Goal: Task Accomplishment & Management: Use online tool/utility

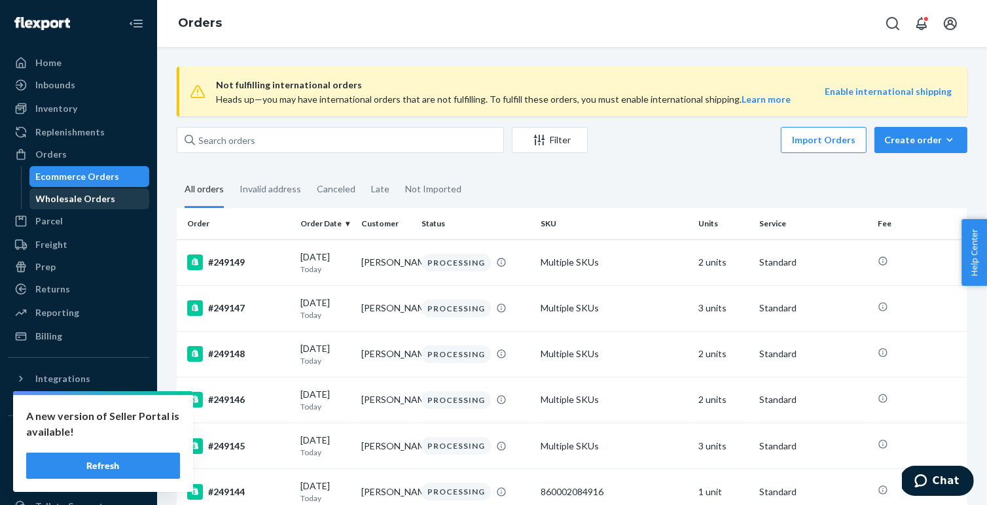
click at [80, 205] on div "Wholesale Orders" at bounding box center [90, 199] width 118 height 18
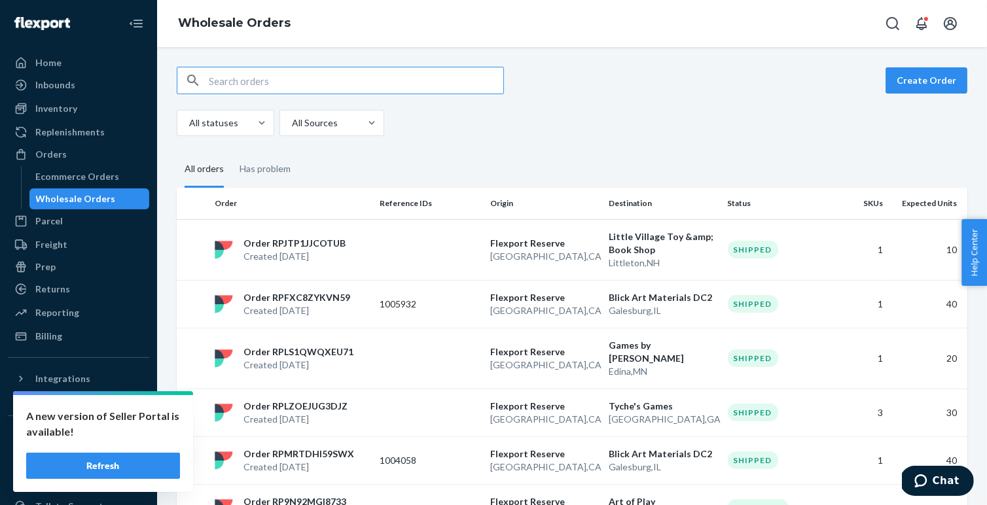
click at [122, 464] on button "Refresh" at bounding box center [103, 466] width 154 height 26
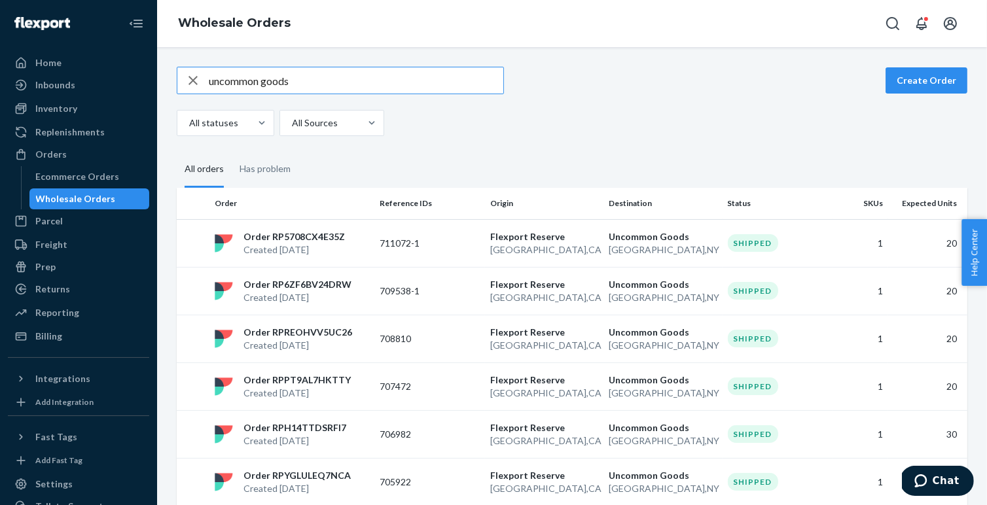
type input "uncommon goods"
click at [319, 241] on p "Order RP5708CX4E35Z" at bounding box center [294, 236] width 101 height 13
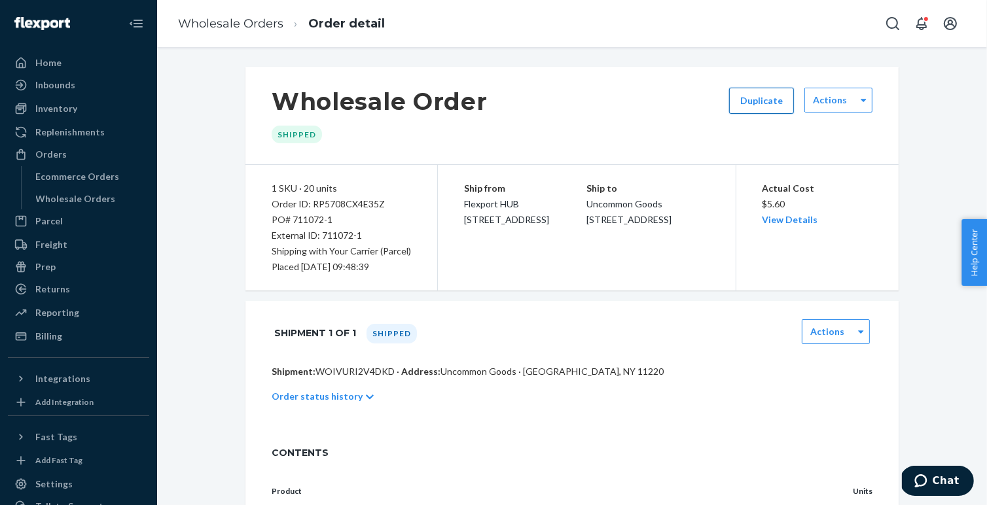
click at [769, 105] on button "Duplicate" at bounding box center [761, 101] width 65 height 26
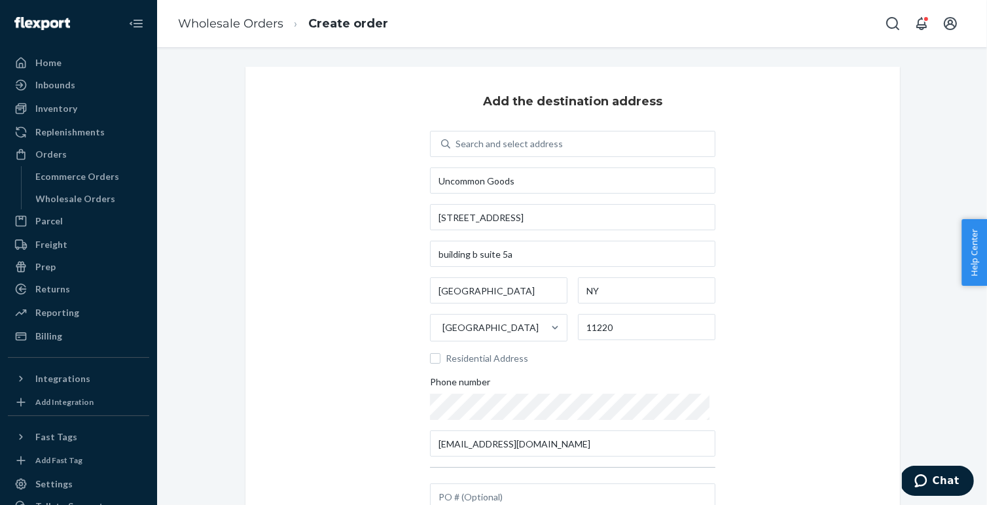
scroll to position [123, 0]
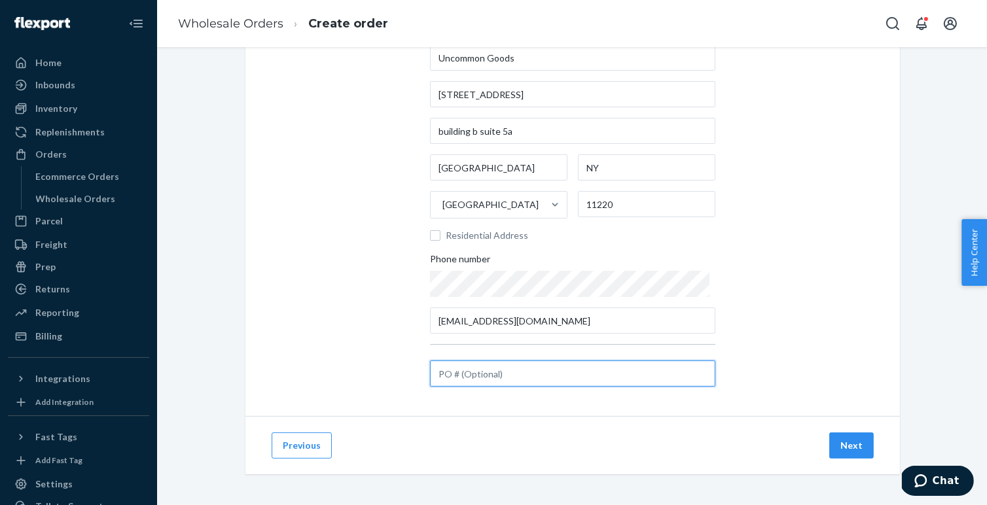
click at [478, 374] on input "text" at bounding box center [572, 374] width 285 height 26
paste input "712131"
type input "712131"
click at [854, 445] on button "Next" at bounding box center [852, 446] width 45 height 26
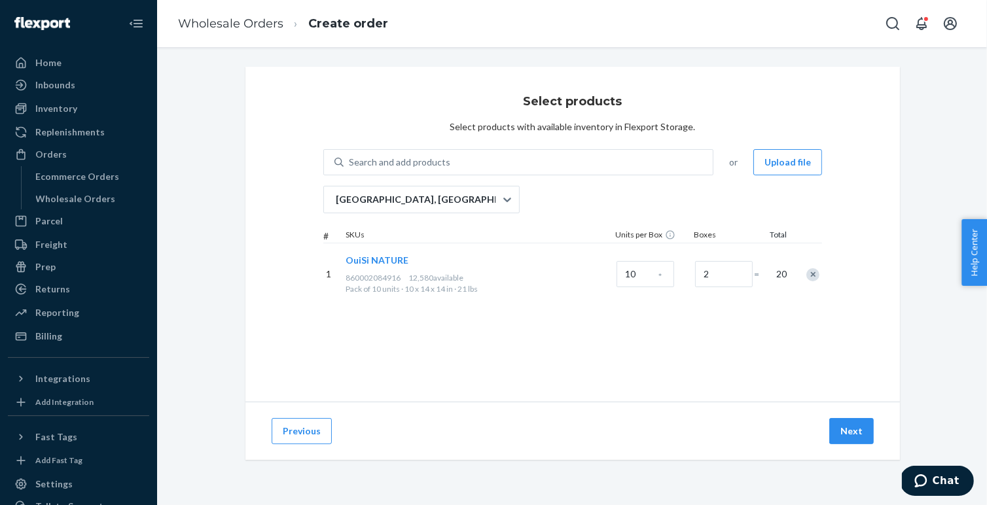
scroll to position [0, 0]
click at [710, 276] on input "2" at bounding box center [724, 274] width 58 height 26
type input "3"
click at [862, 438] on button "Next" at bounding box center [852, 431] width 45 height 26
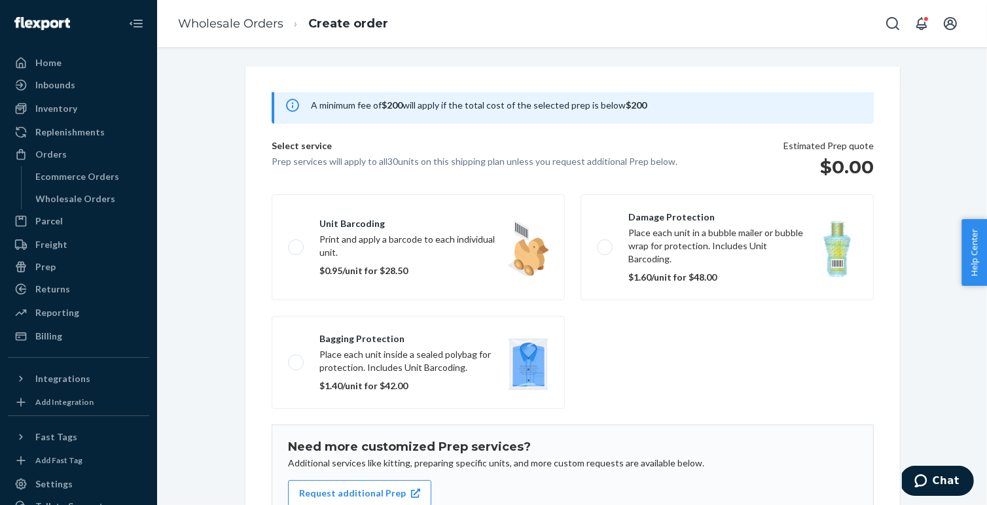
scroll to position [161, 0]
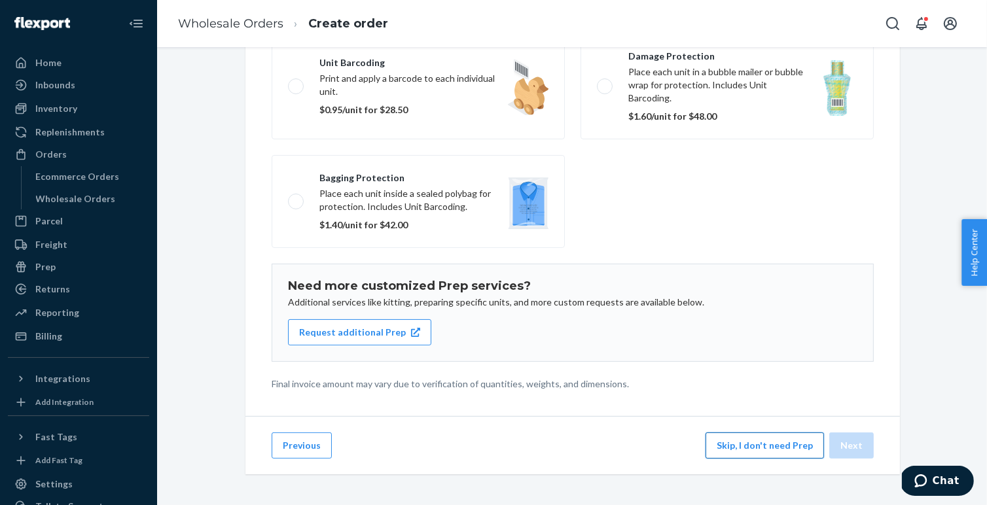
click at [746, 447] on button "Skip, I don't need Prep" at bounding box center [765, 446] width 119 height 26
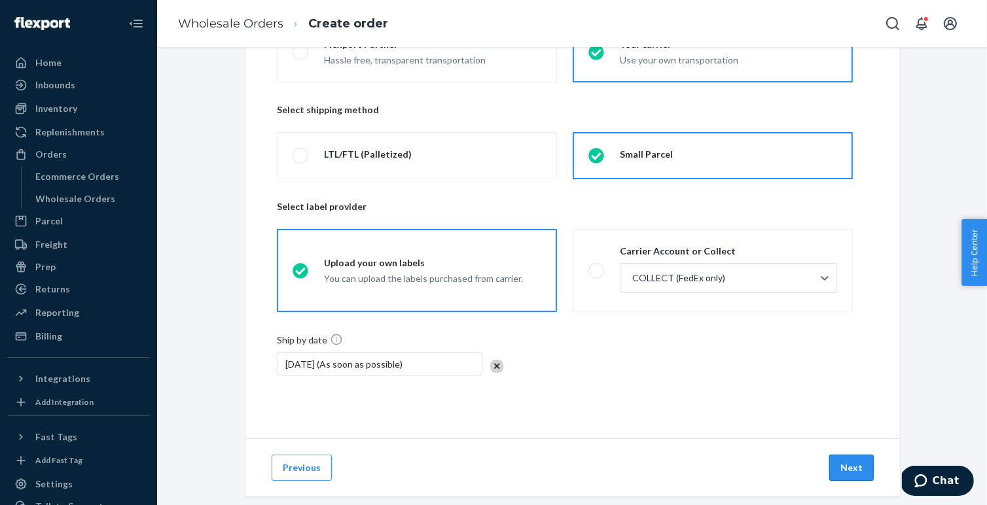
click at [855, 467] on button "Next" at bounding box center [852, 468] width 45 height 26
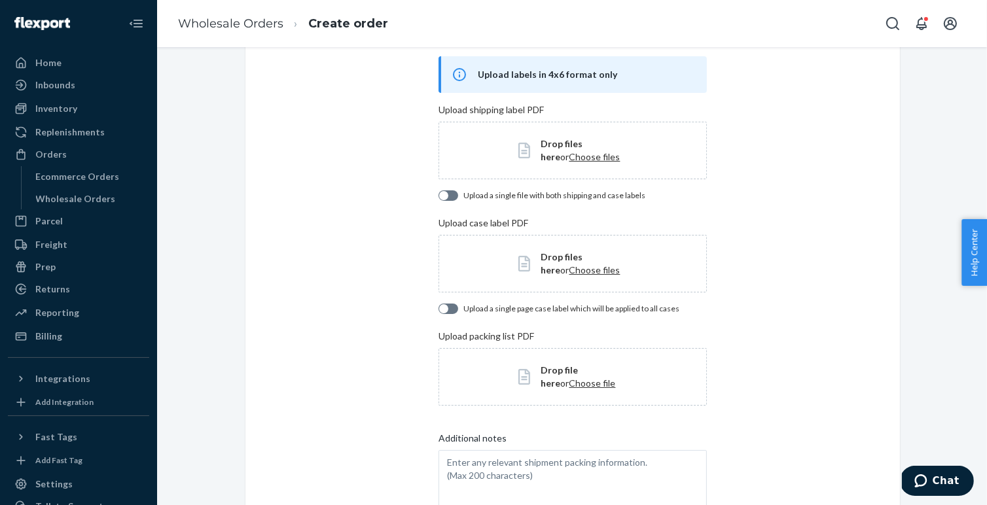
scroll to position [0, 0]
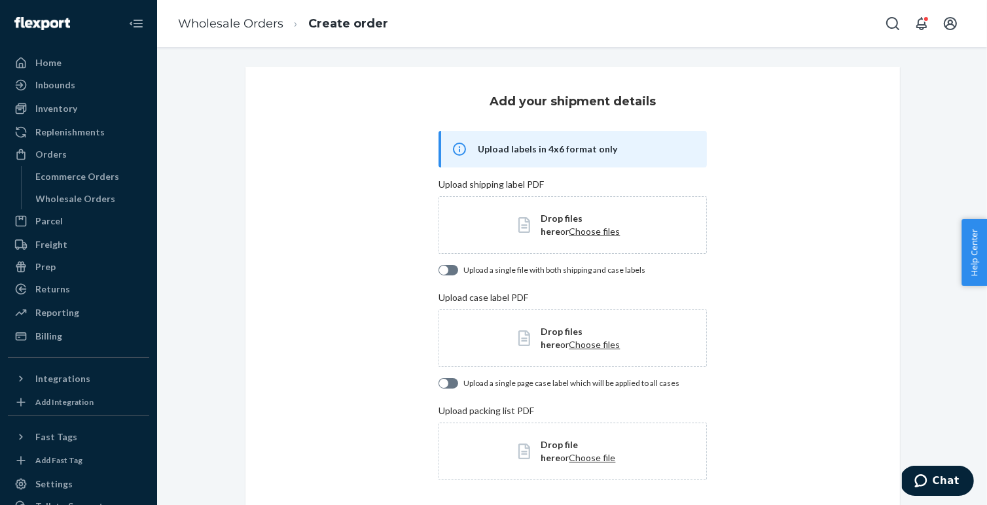
click at [569, 229] on span "Choose files" at bounding box center [594, 231] width 51 height 11
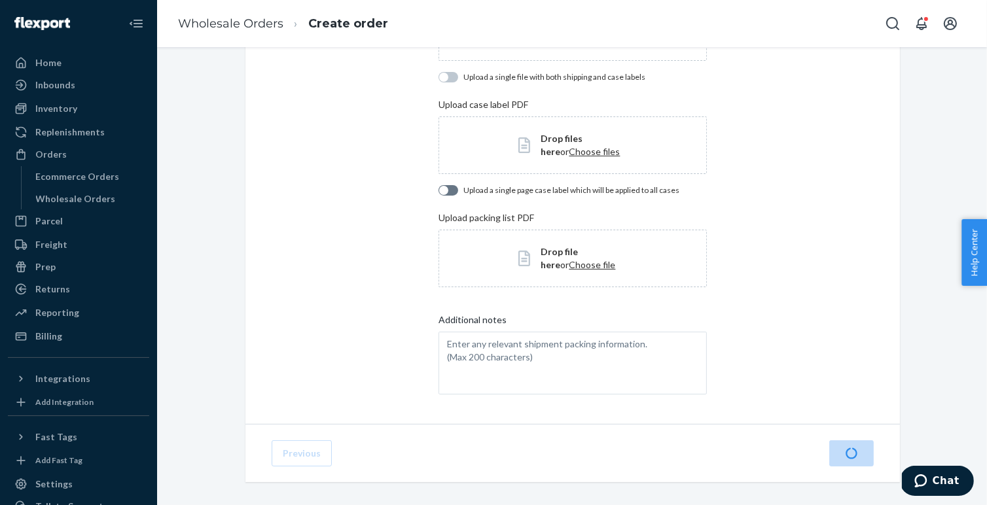
scroll to position [202, 0]
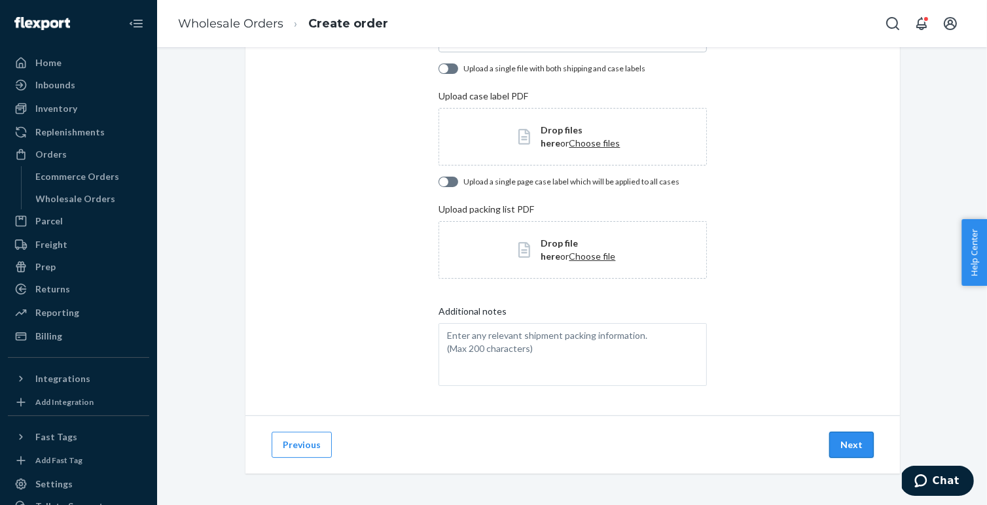
click at [855, 435] on button "Next" at bounding box center [852, 445] width 45 height 26
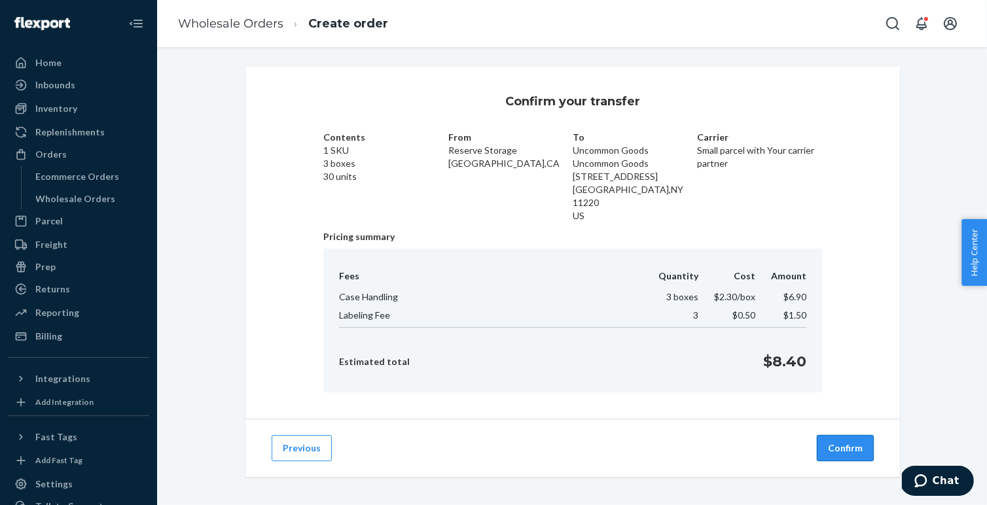
click at [853, 440] on button "Confirm" at bounding box center [845, 448] width 57 height 26
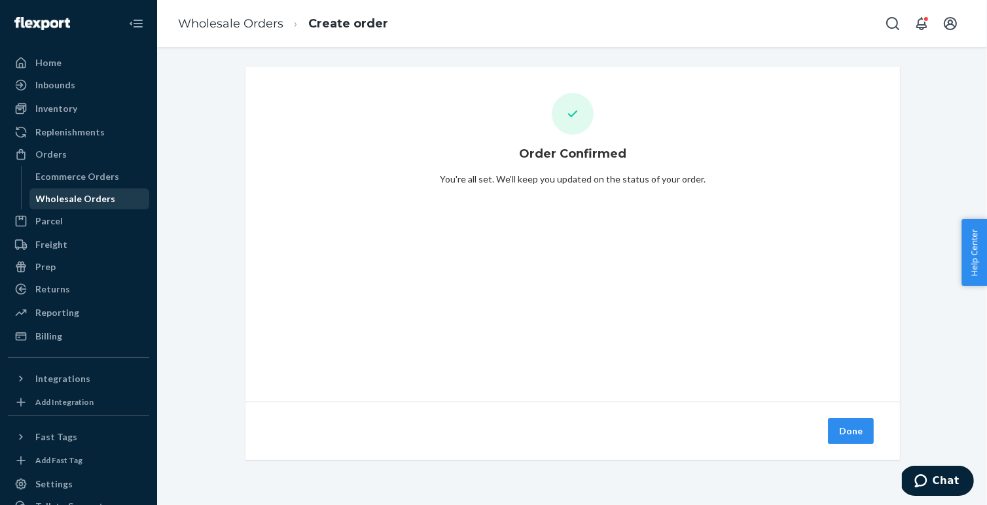
click at [48, 198] on div "Wholesale Orders" at bounding box center [76, 199] width 80 height 13
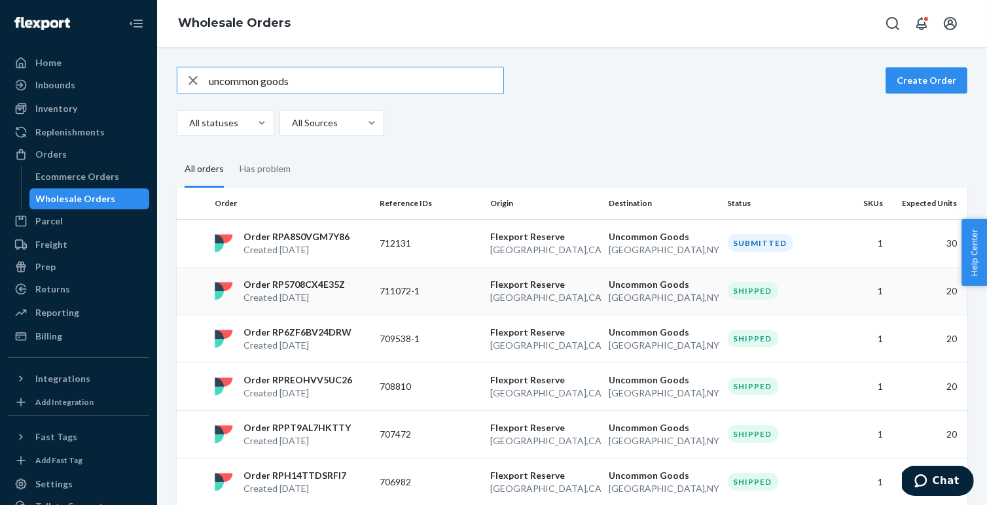
scroll to position [105, 0]
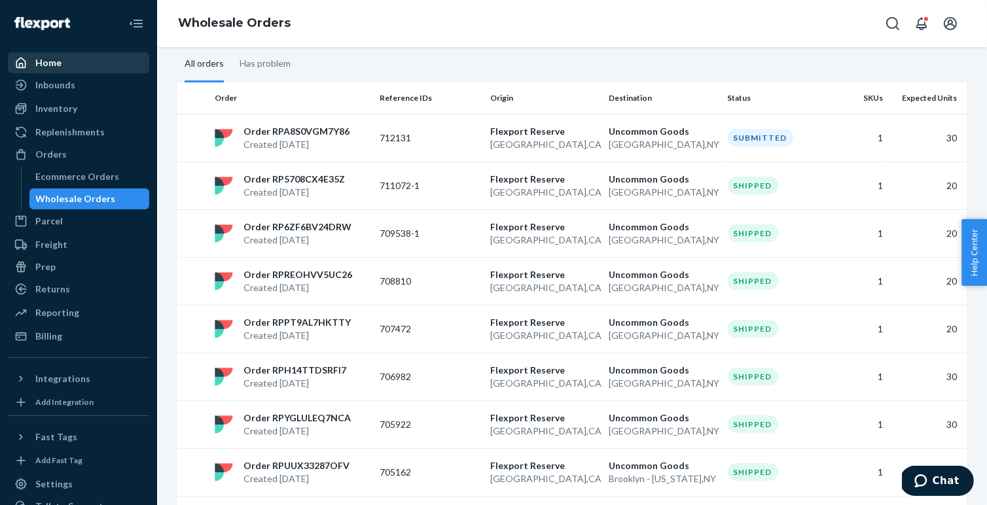
click at [83, 68] on div "Home" at bounding box center [78, 63] width 139 height 18
